Goal: Information Seeking & Learning: Learn about a topic

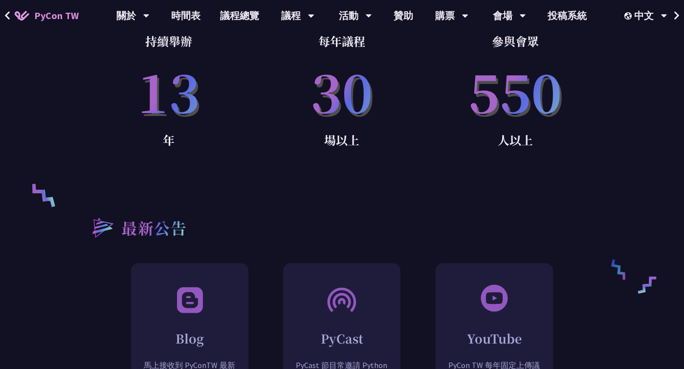
scroll to position [635, 0]
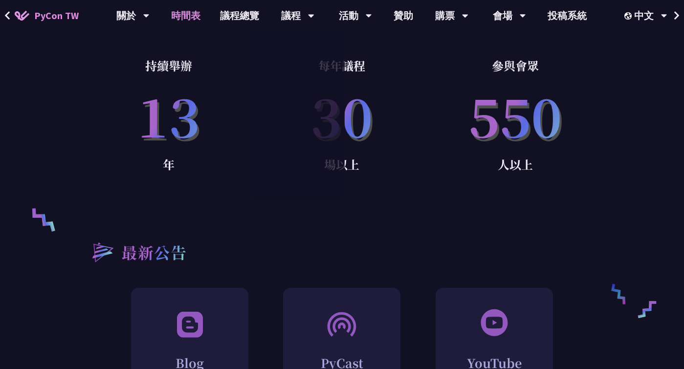
click at [182, 16] on link "時間表" at bounding box center [185, 15] width 49 height 31
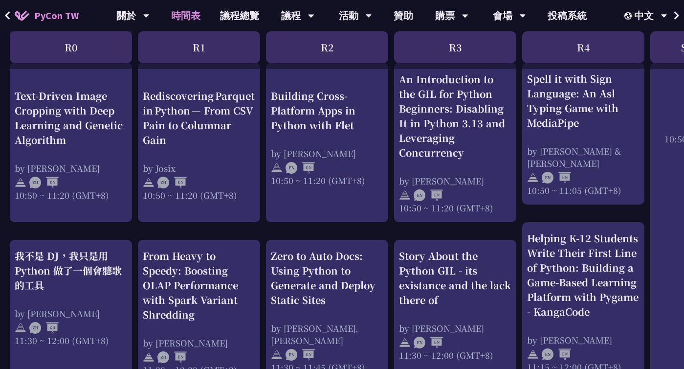
scroll to position [417, 0]
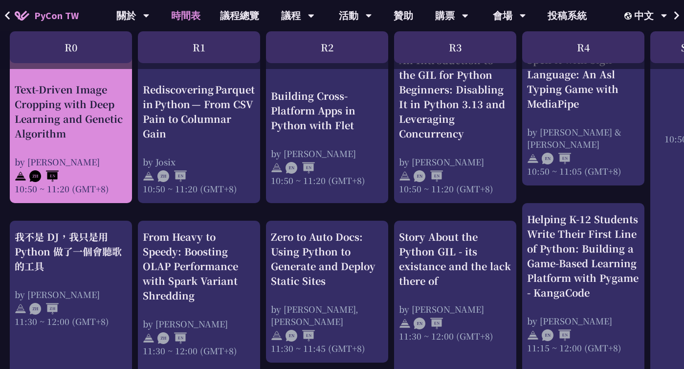
click at [106, 157] on div "by [PERSON_NAME]" at bounding box center [71, 162] width 113 height 12
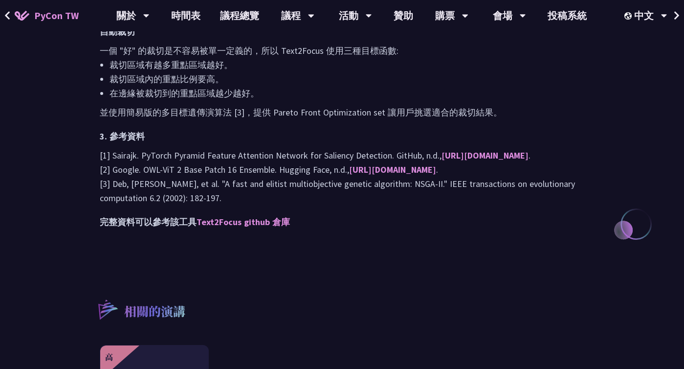
scroll to position [953, 0]
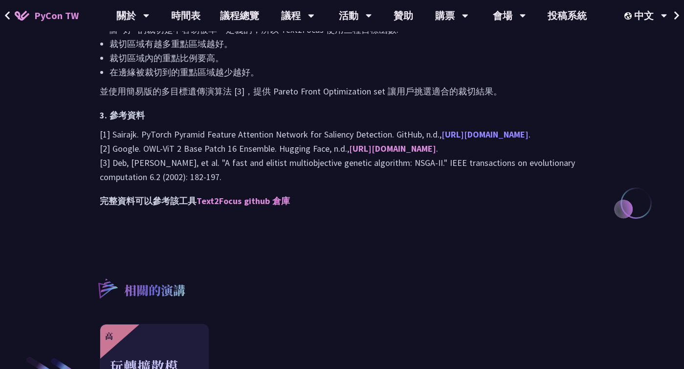
click at [442, 140] on link "[URL][DOMAIN_NAME]" at bounding box center [485, 134] width 87 height 11
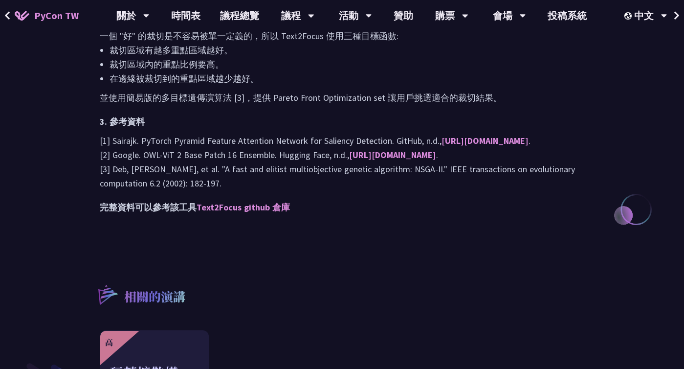
scroll to position [946, 0]
click at [238, 213] on link "Text2Focus github 倉庫" at bounding box center [243, 207] width 93 height 11
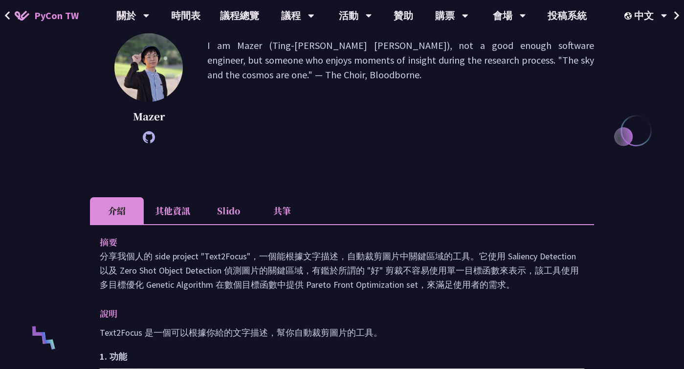
scroll to position [148, 0]
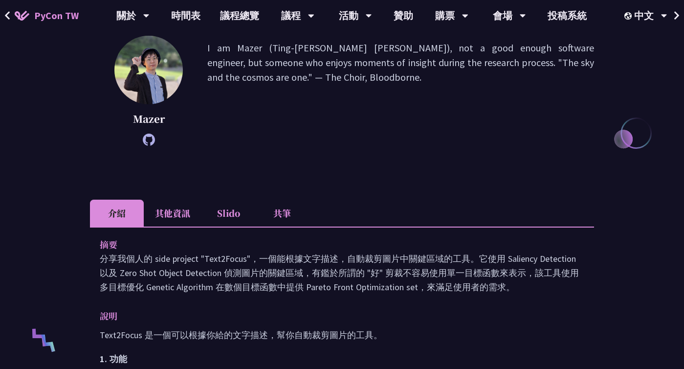
click at [178, 215] on li "其他資訊" at bounding box center [173, 213] width 58 height 27
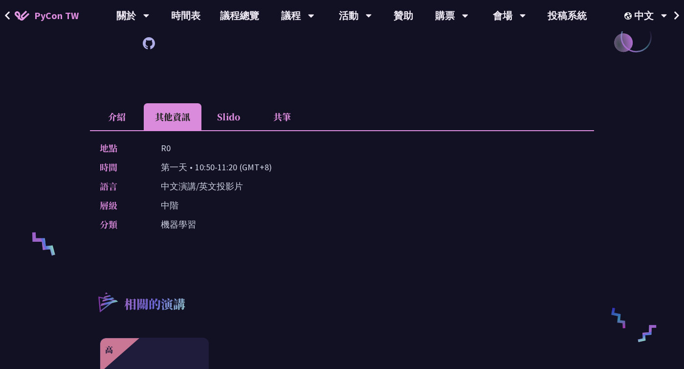
scroll to position [200, 0]
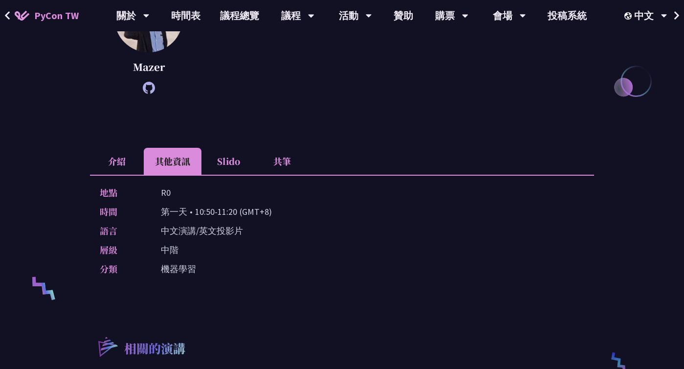
click at [227, 166] on li "Slido" at bounding box center [229, 161] width 54 height 27
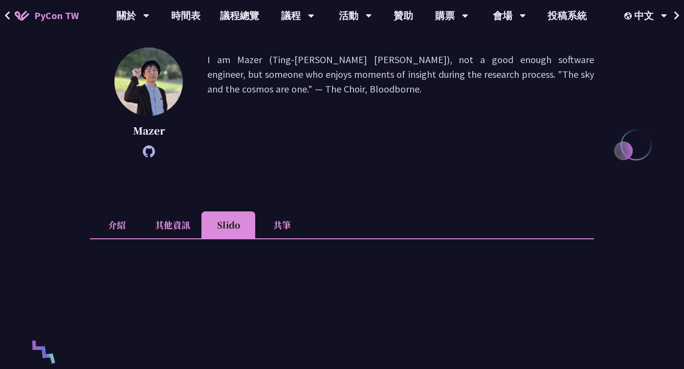
scroll to position [107, 0]
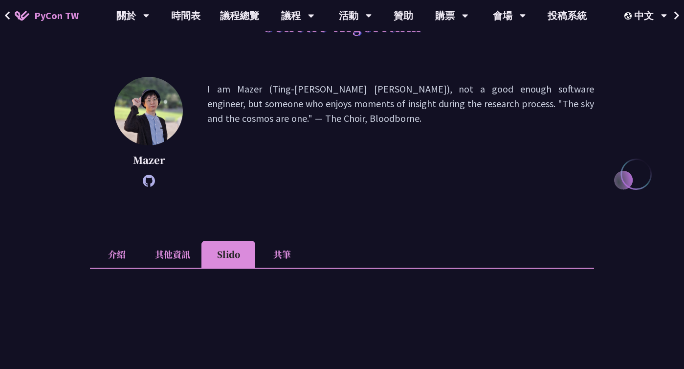
click at [284, 251] on li "共筆" at bounding box center [282, 254] width 54 height 27
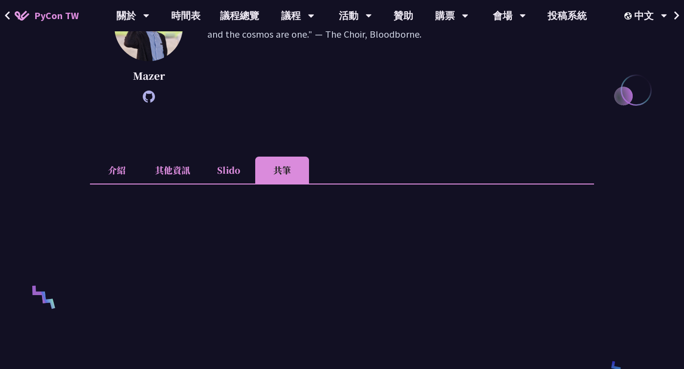
scroll to position [188, 0]
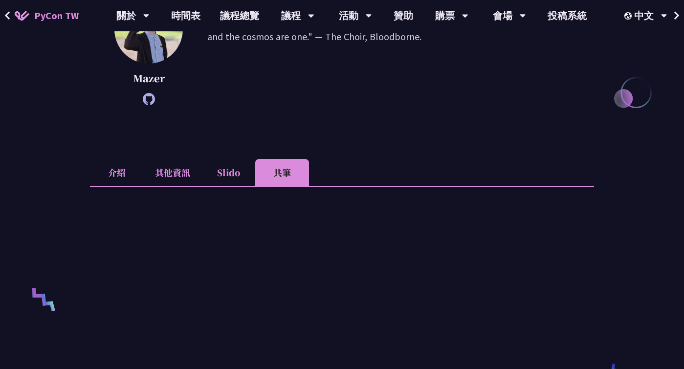
click at [227, 165] on li "Slido" at bounding box center [229, 172] width 54 height 27
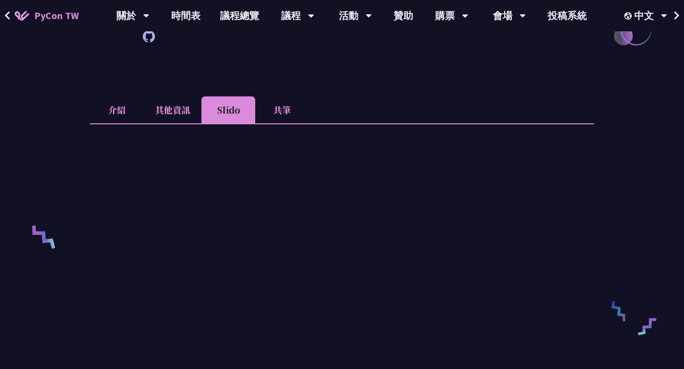
scroll to position [242, 0]
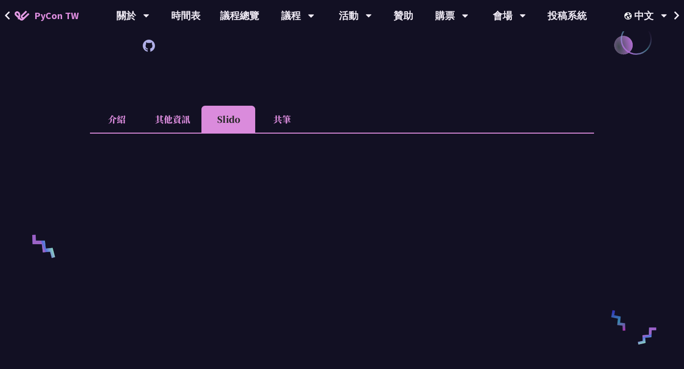
click at [278, 121] on li "共筆" at bounding box center [282, 119] width 54 height 27
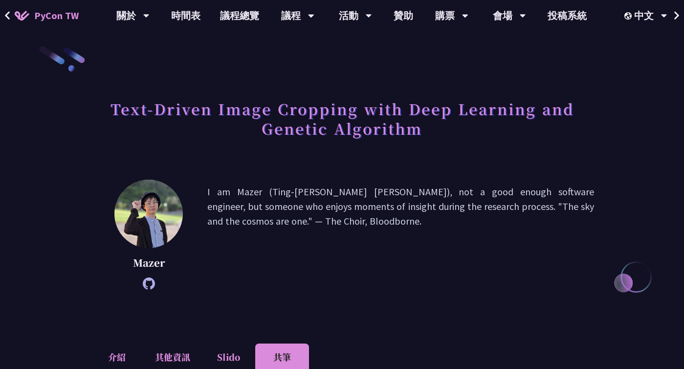
scroll to position [0, 0]
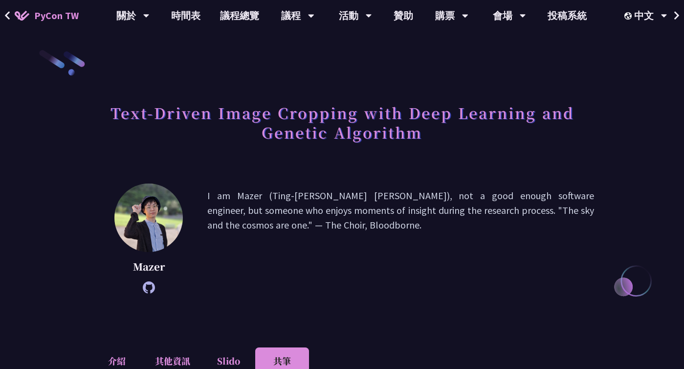
click at [149, 283] on icon at bounding box center [149, 287] width 12 height 12
click at [181, 15] on link "時間表" at bounding box center [185, 15] width 49 height 31
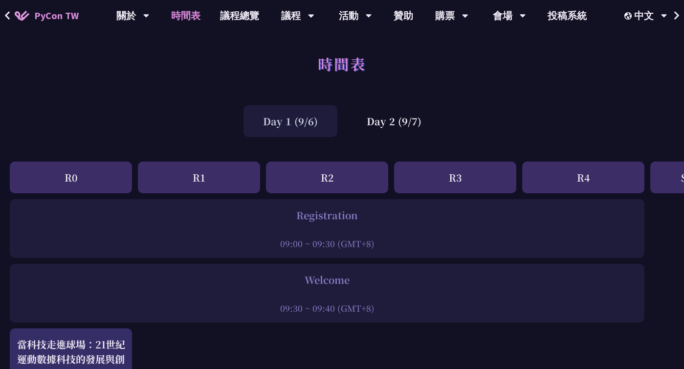
click at [378, 138] on div "Day 1 (9/6) Day 2 (9/7)" at bounding box center [342, 121] width 684 height 42
click at [378, 115] on div "Day 2 (9/7)" at bounding box center [394, 121] width 94 height 32
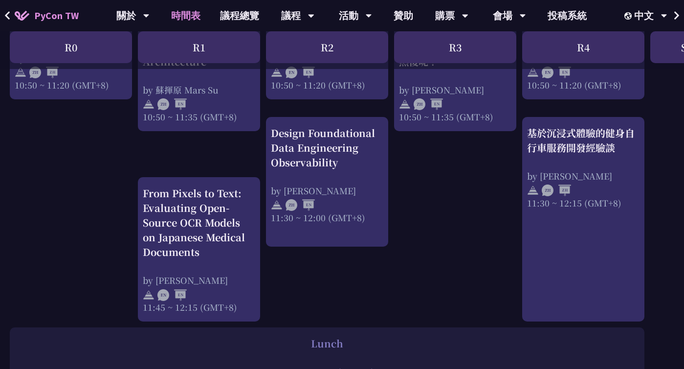
scroll to position [502, 0]
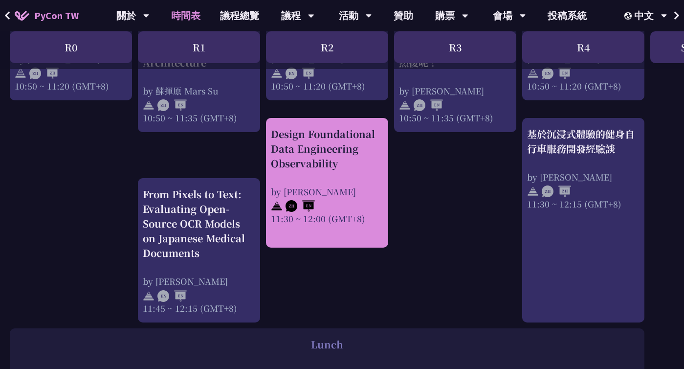
click at [343, 173] on div "Design Foundational Data Engineering Observability by [PERSON_NAME] 11:30 ~ 12:…" at bounding box center [327, 176] width 113 height 98
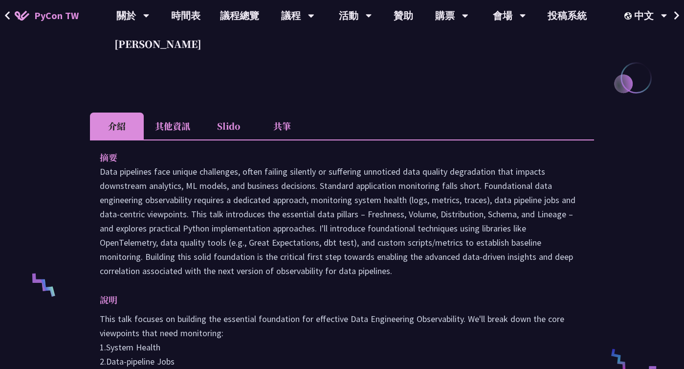
scroll to position [221, 0]
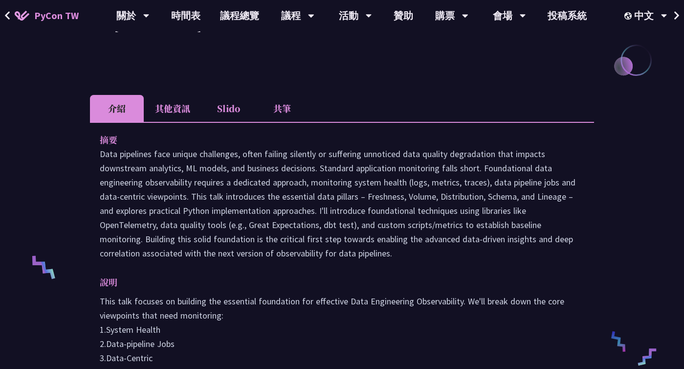
click at [179, 110] on li "其他資訊" at bounding box center [173, 108] width 58 height 27
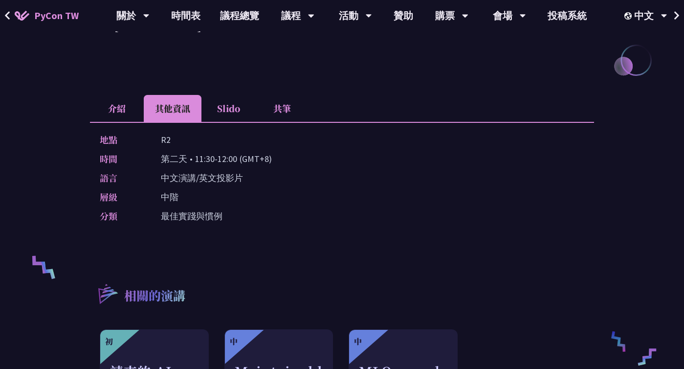
click at [119, 110] on li "介紹" at bounding box center [117, 108] width 54 height 27
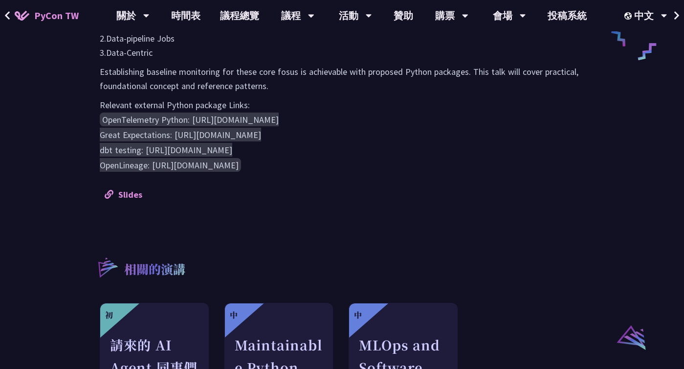
scroll to position [525, 0]
click at [128, 193] on link "Slides" at bounding box center [124, 194] width 38 height 11
click at [458, 199] on div "摘要 說明 This talk focuses on building the essential foundation for effective Data…" at bounding box center [342, 14] width 504 height 395
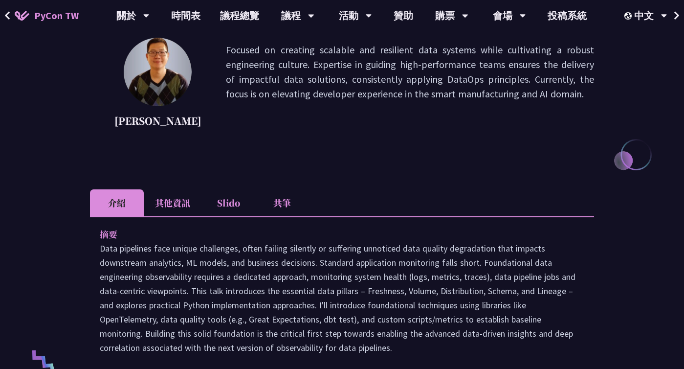
scroll to position [0, 0]
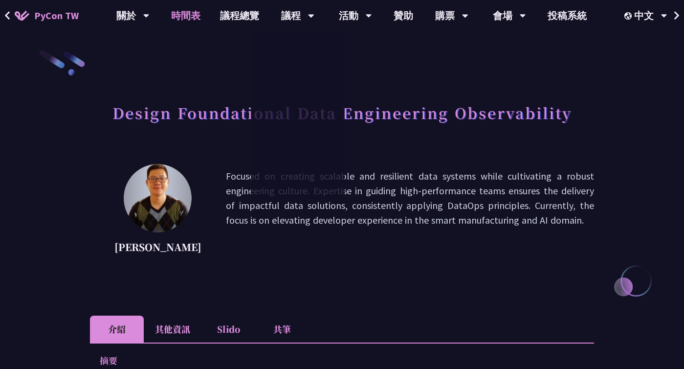
click at [174, 21] on link "時間表" at bounding box center [185, 15] width 49 height 31
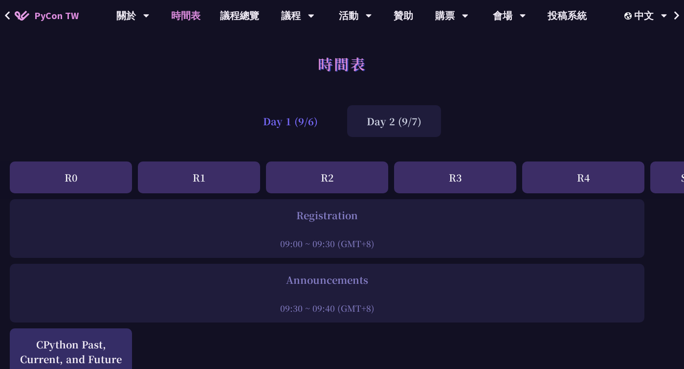
click at [266, 128] on div "Day 1 (9/6)" at bounding box center [291, 121] width 94 height 32
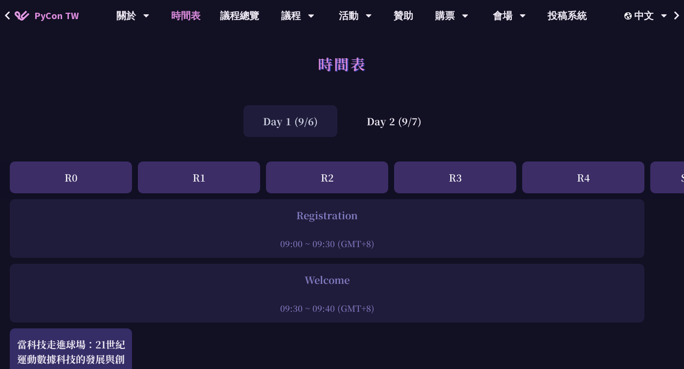
scroll to position [107, 0]
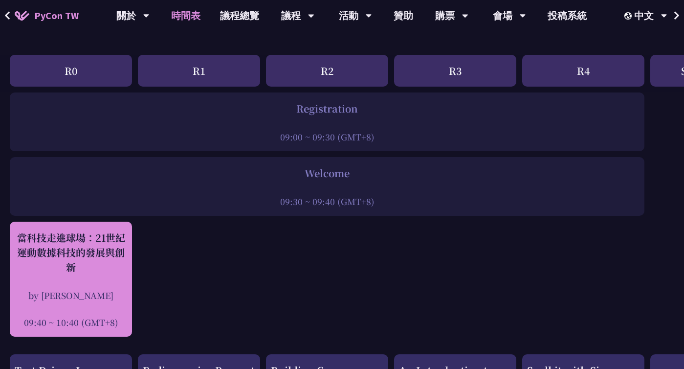
click at [113, 274] on div "當科技走進球場：21世紀運動數據科技的發展與創新 by [PERSON_NAME] 09:40 ~ 10:40 (GMT+8)" at bounding box center [71, 279] width 113 height 98
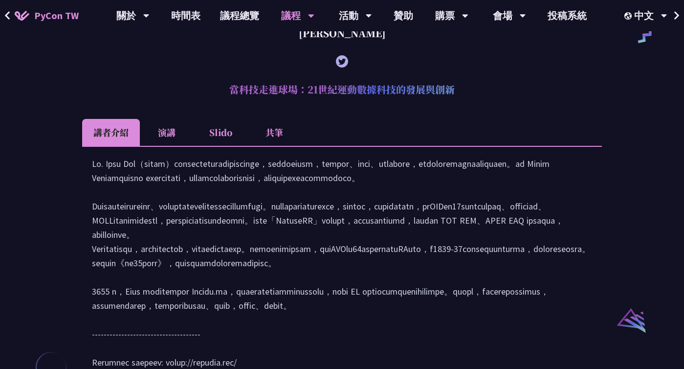
scroll to position [813, 0]
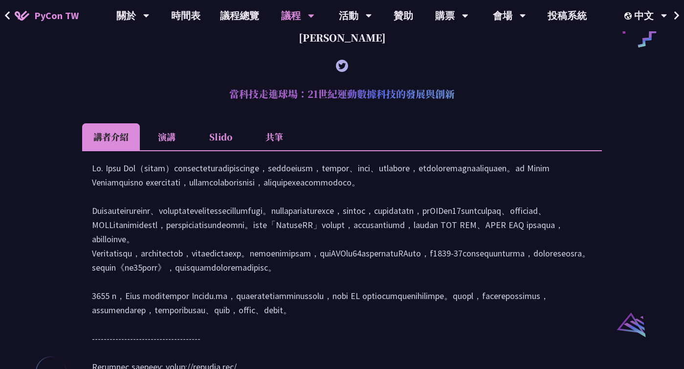
click at [168, 149] on li "演講" at bounding box center [167, 136] width 54 height 27
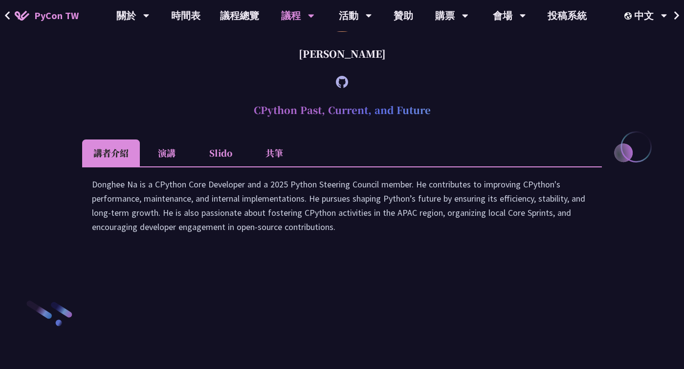
scroll to position [1282, 0]
click at [184, 167] on li "演講" at bounding box center [167, 153] width 54 height 27
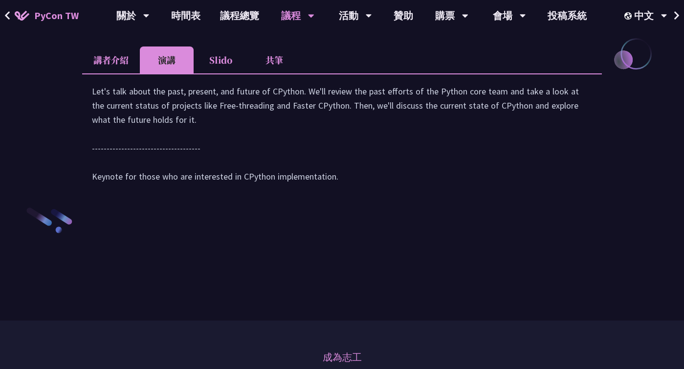
scroll to position [1370, 0]
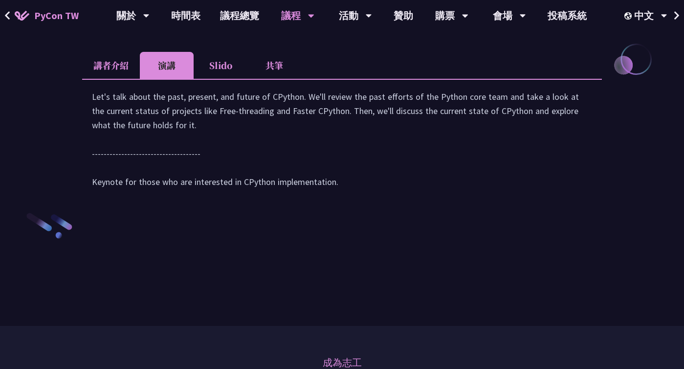
click at [211, 79] on li "Slido" at bounding box center [221, 65] width 54 height 27
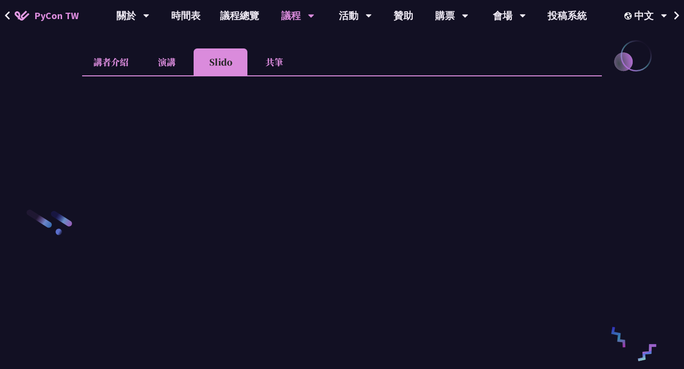
scroll to position [1349, 0]
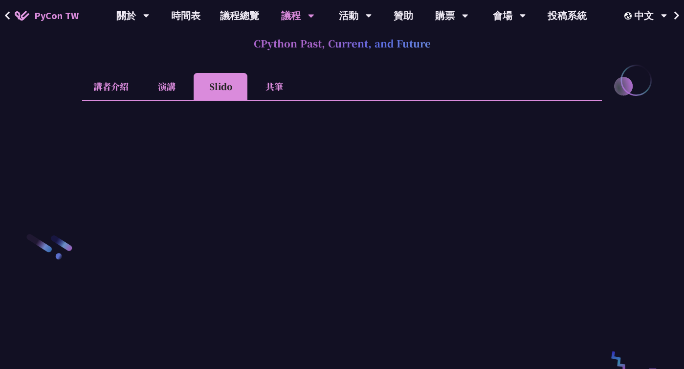
click at [271, 100] on li "共筆" at bounding box center [275, 86] width 54 height 27
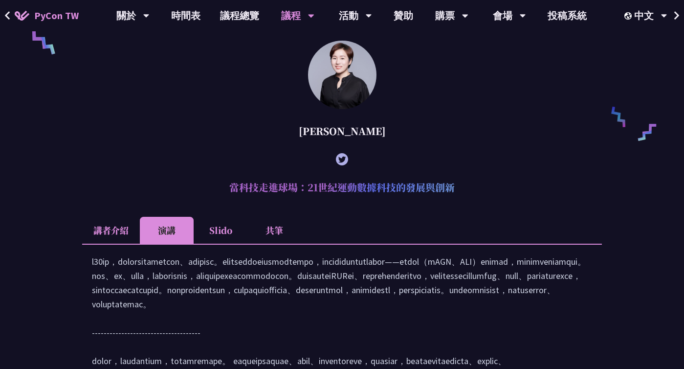
scroll to position [778, 0]
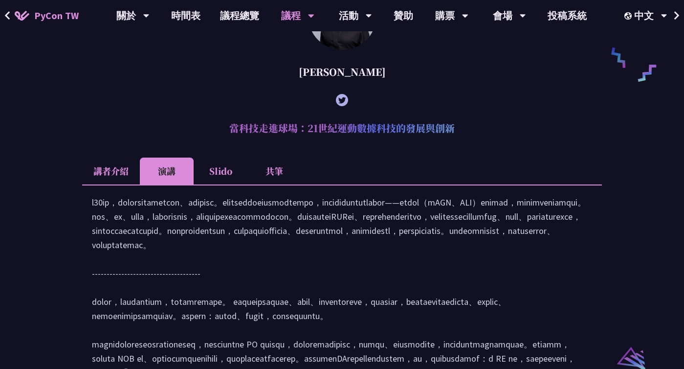
click at [117, 184] on li "講者介紹" at bounding box center [111, 171] width 58 height 27
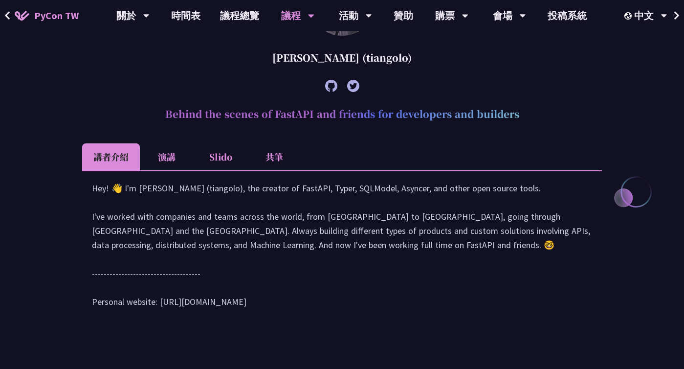
scroll to position [362, 0]
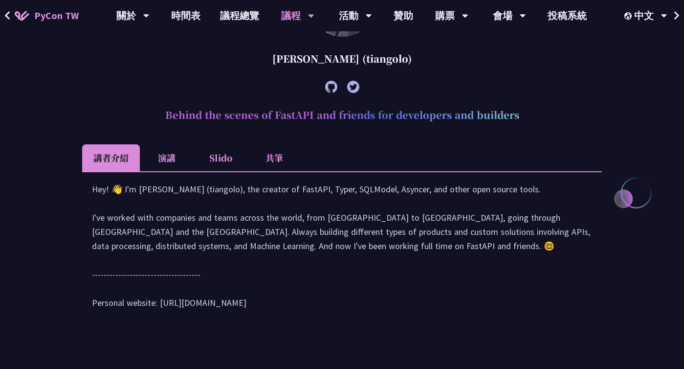
click at [160, 159] on li "演講" at bounding box center [167, 157] width 54 height 27
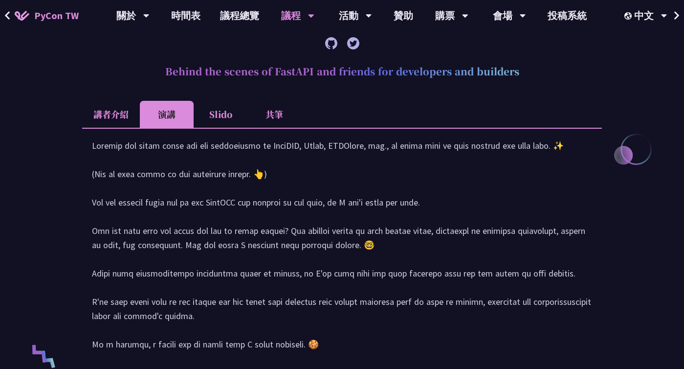
scroll to position [281, 0]
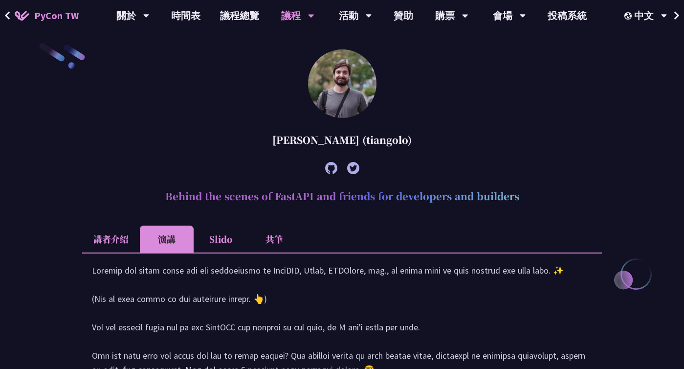
click at [224, 234] on li "Slido" at bounding box center [221, 239] width 54 height 27
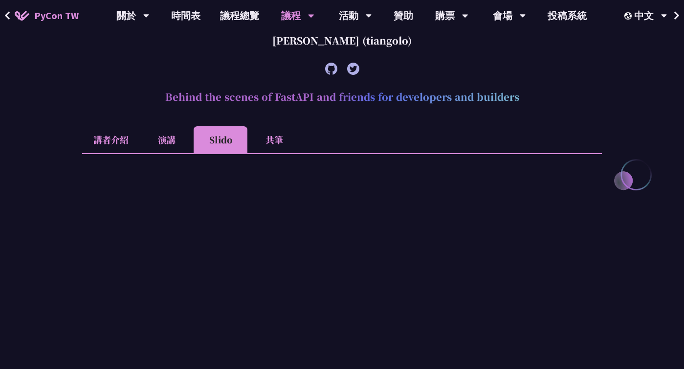
scroll to position [286, 0]
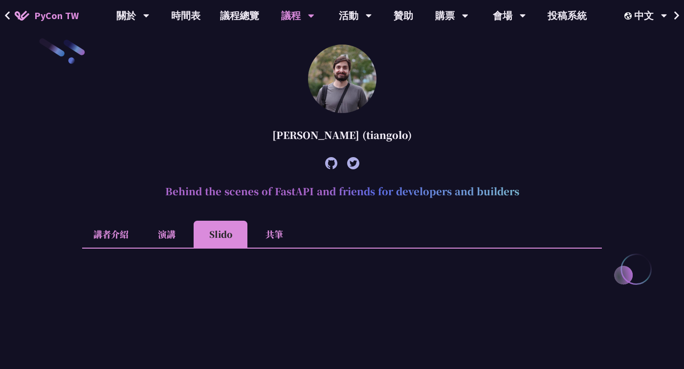
click at [274, 234] on li "共筆" at bounding box center [275, 234] width 54 height 27
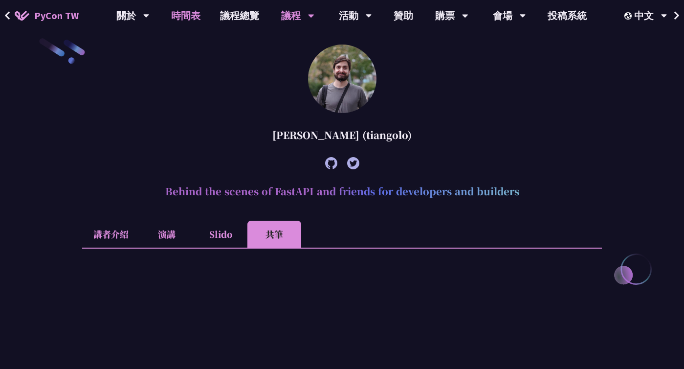
click at [184, 13] on link "時間表" at bounding box center [185, 15] width 49 height 31
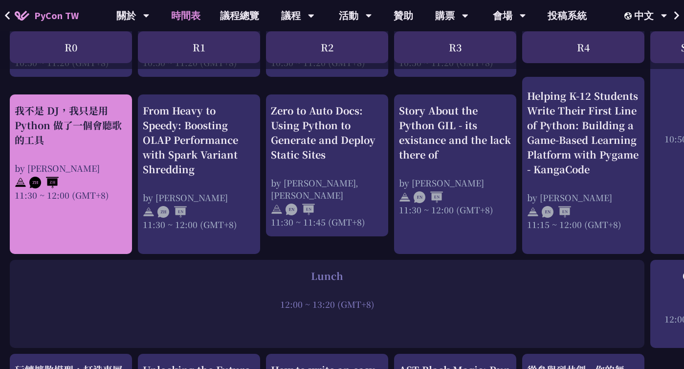
scroll to position [552, 0]
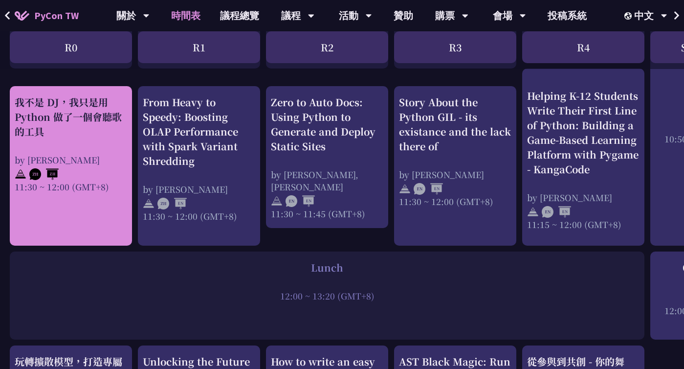
click at [83, 210] on link "我不是 DJ，我只是用 Python 做了一個會聽歌的工具 by [PERSON_NAME]凱 11:30 ~ 12:00 (GMT+8)" at bounding box center [71, 166] width 113 height 142
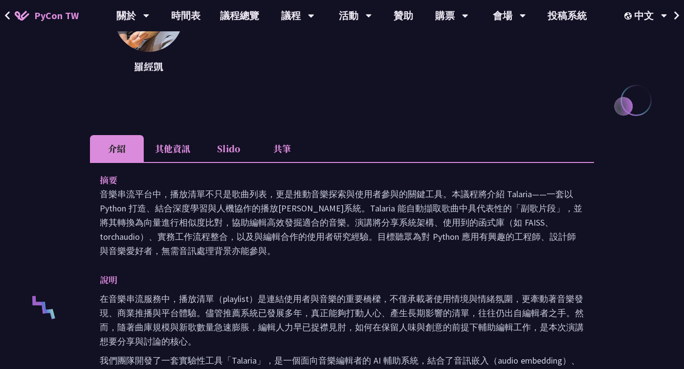
scroll to position [166, 0]
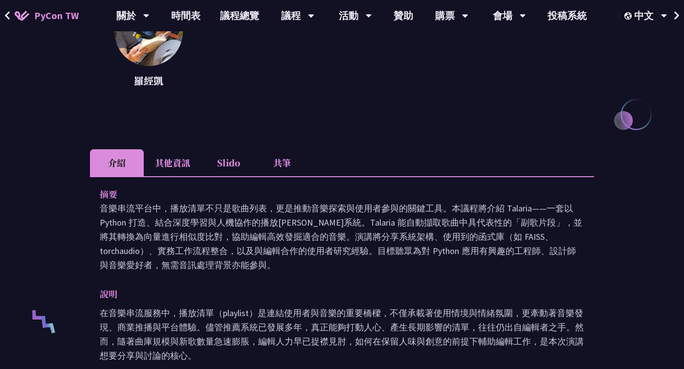
click at [160, 154] on li "其他資訊" at bounding box center [173, 162] width 58 height 27
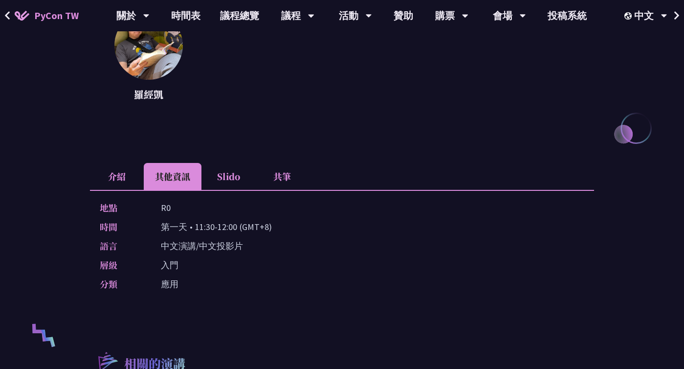
scroll to position [110, 0]
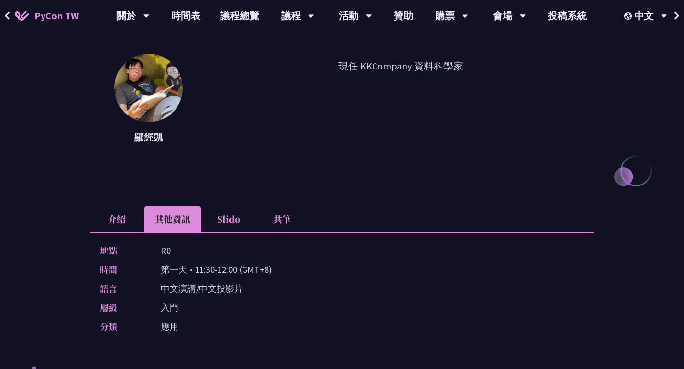
click at [234, 212] on li "Slido" at bounding box center [229, 218] width 54 height 27
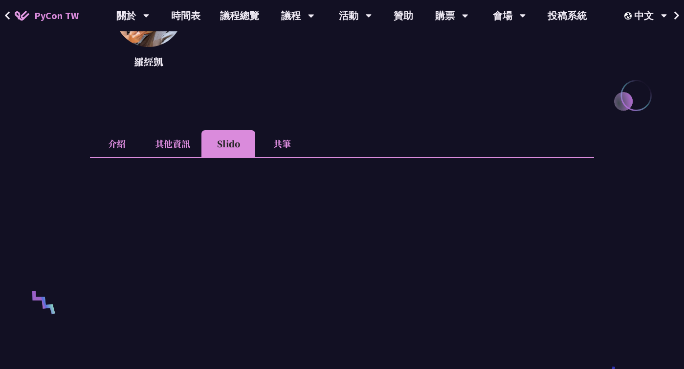
scroll to position [168, 0]
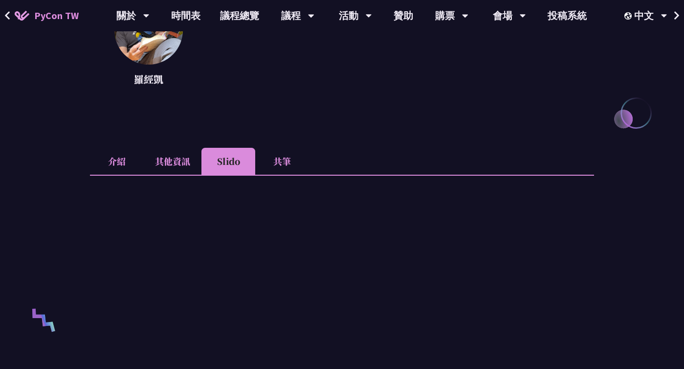
click at [282, 158] on li "共筆" at bounding box center [282, 161] width 54 height 27
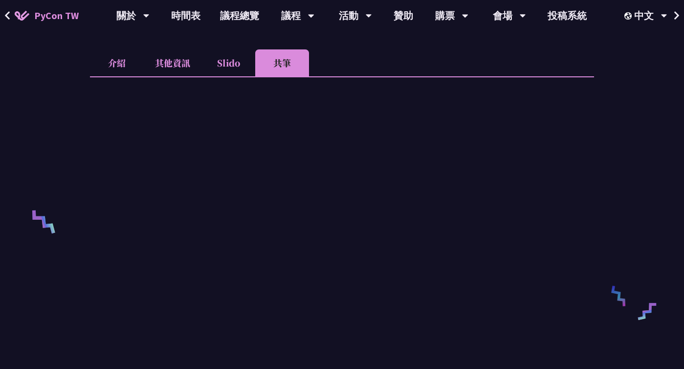
scroll to position [266, 0]
